Goal: Task Accomplishment & Management: Complete application form

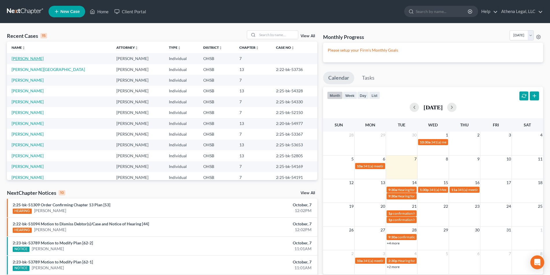
click at [32, 60] on link "[PERSON_NAME]" at bounding box center [28, 58] width 32 height 5
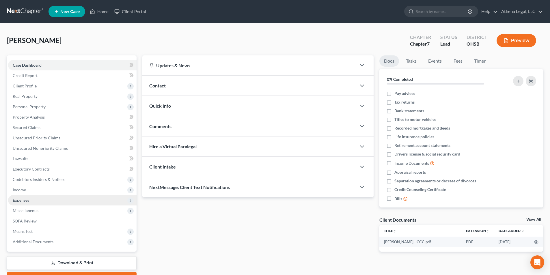
click at [21, 197] on span "Expenses" at bounding box center [72, 200] width 129 height 10
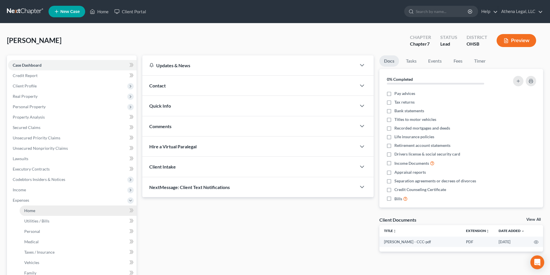
click at [33, 211] on span "Home" at bounding box center [29, 210] width 11 height 5
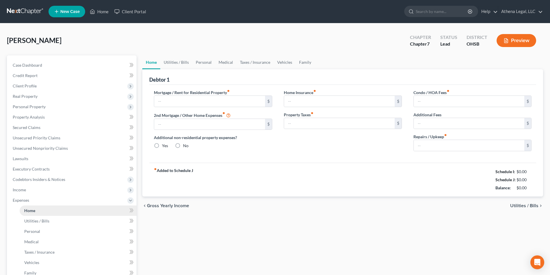
type input "0.00"
radio input "true"
type input "0.00"
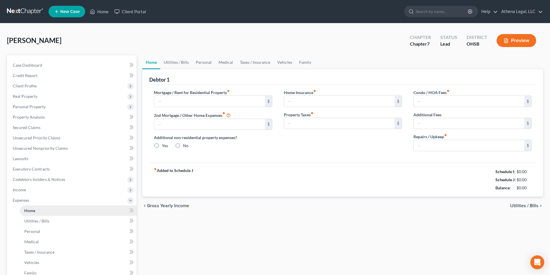
type input "0.00"
click at [176, 63] on link "Utilities / Bills" at bounding box center [176, 62] width 32 height 14
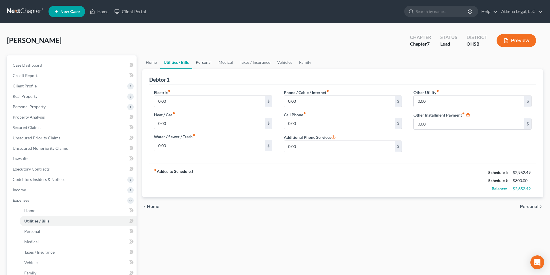
click at [202, 63] on link "Personal" at bounding box center [203, 62] width 23 height 14
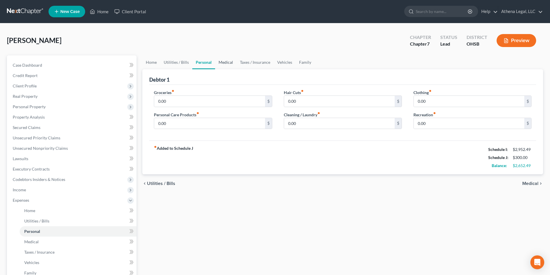
click at [226, 64] on link "Medical" at bounding box center [225, 62] width 21 height 14
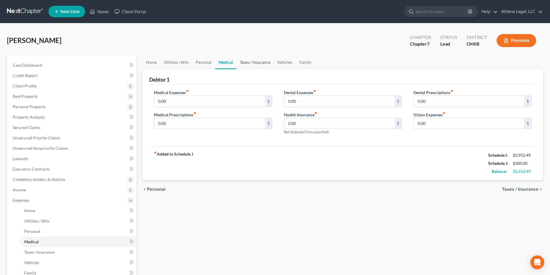
click at [256, 64] on link "Taxes / Insurance" at bounding box center [255, 62] width 37 height 14
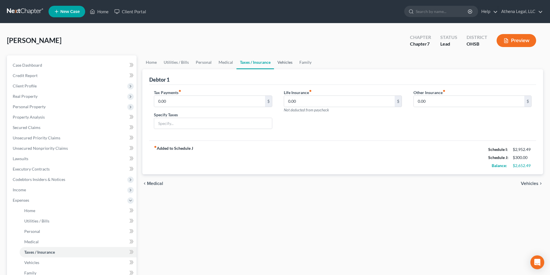
click at [282, 64] on link "Vehicles" at bounding box center [285, 62] width 22 height 14
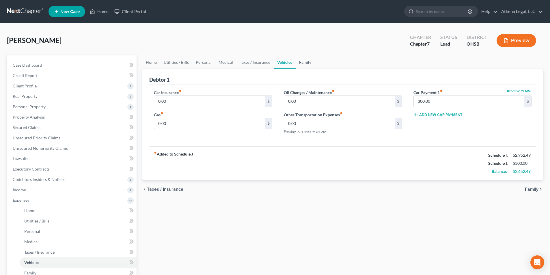
click at [301, 60] on link "Family" at bounding box center [305, 62] width 19 height 14
